Goal: Navigation & Orientation: Find specific page/section

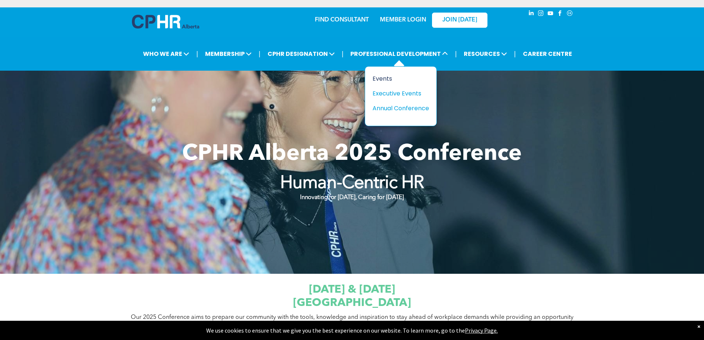
click at [387, 79] on div "Events" at bounding box center [397, 78] width 51 height 9
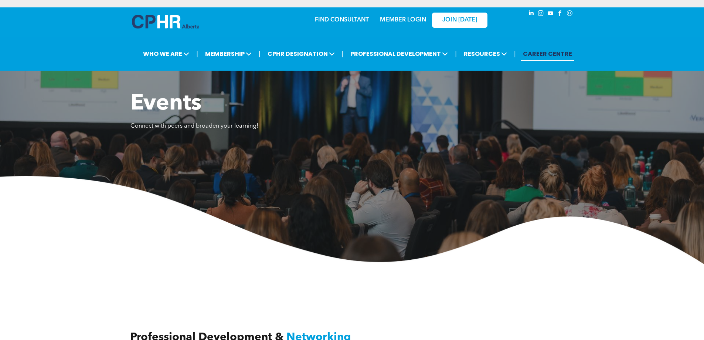
click at [539, 53] on link "CAREER CENTRE" at bounding box center [548, 54] width 54 height 14
